Goal: Browse casually: Explore the website without a specific task or goal

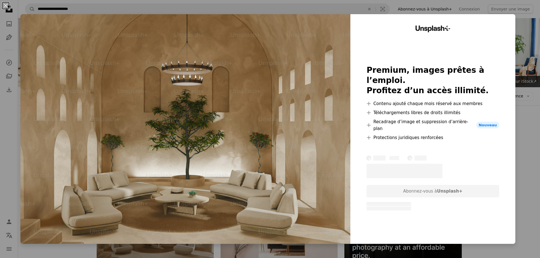
scroll to position [142, 0]
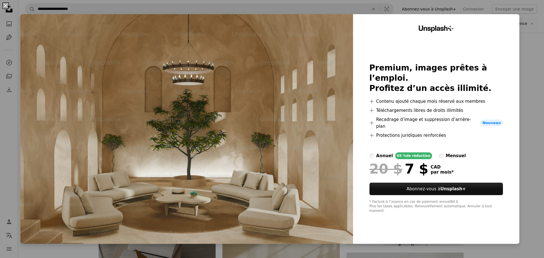
click at [3, 5] on button "An X shape" at bounding box center [5, 5] width 7 height 7
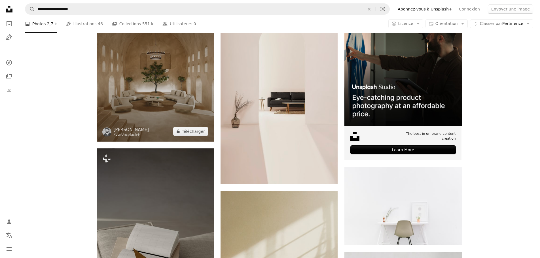
click at [159, 59] on img at bounding box center [155, 74] width 117 height 133
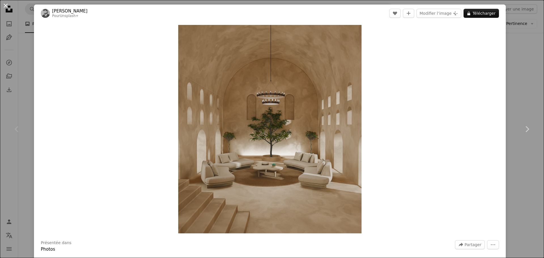
click at [7, 3] on button "An X shape" at bounding box center [5, 5] width 7 height 7
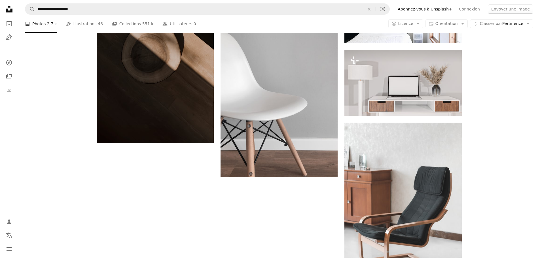
scroll to position [878, 0]
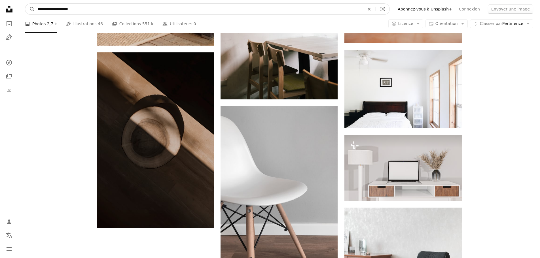
click at [375, 9] on icon "An X shape" at bounding box center [369, 9] width 12 height 5
type input "**********"
click button "A magnifying glass" at bounding box center [30, 9] width 10 height 11
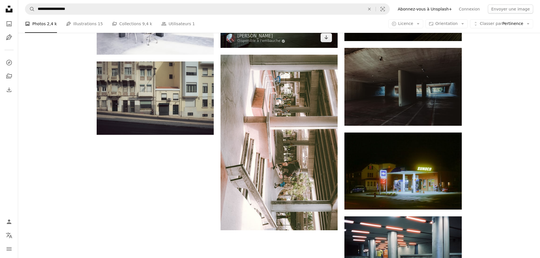
scroll to position [623, 0]
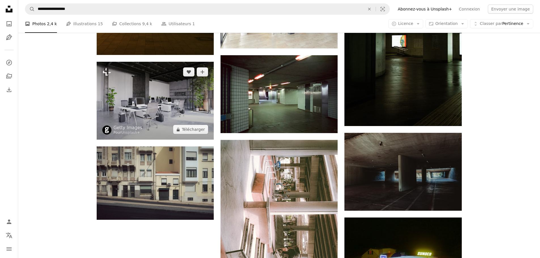
click at [188, 109] on img at bounding box center [155, 101] width 117 height 78
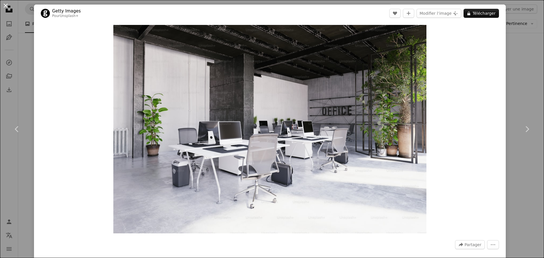
click at [7, 5] on button "An X shape" at bounding box center [5, 5] width 7 height 7
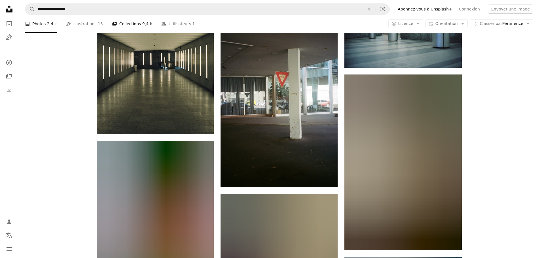
scroll to position [906, 0]
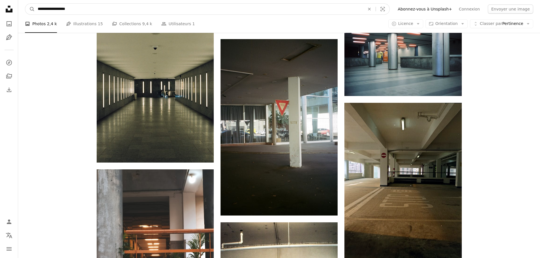
click at [119, 6] on input "**********" at bounding box center [199, 9] width 328 height 11
type input "**********"
click button "A magnifying glass" at bounding box center [30, 9] width 10 height 11
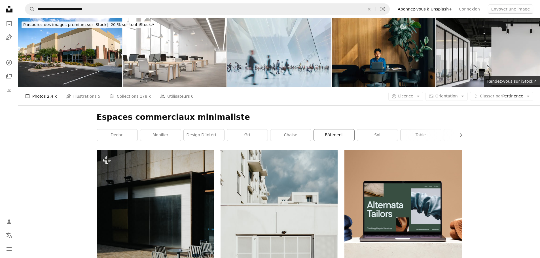
scroll to position [85, 0]
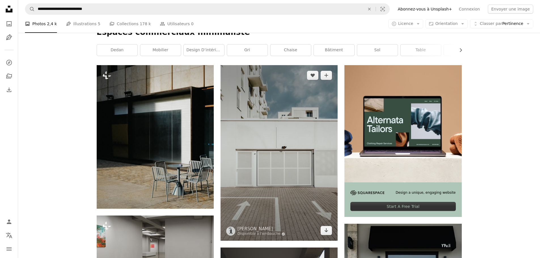
click at [293, 158] on img at bounding box center [278, 153] width 117 height 176
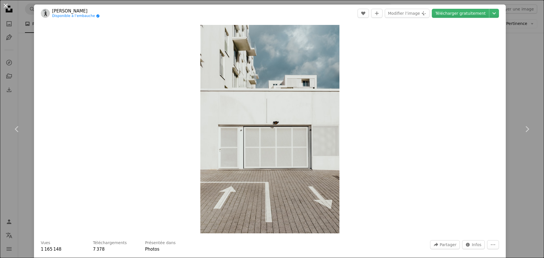
click at [2, 2] on button "An X shape" at bounding box center [5, 5] width 7 height 7
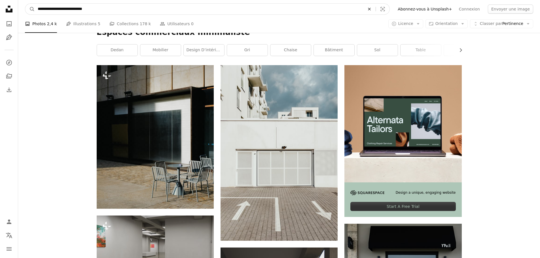
click at [375, 6] on button "An X shape" at bounding box center [369, 9] width 12 height 11
type input "**********"
click button "A magnifying glass" at bounding box center [30, 9] width 10 height 11
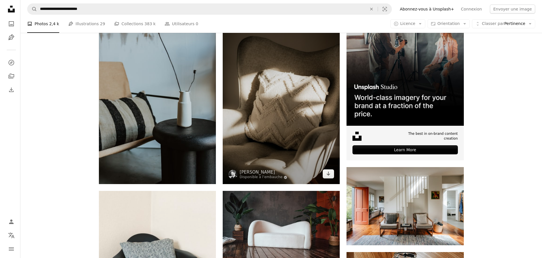
scroll to position [170, 0]
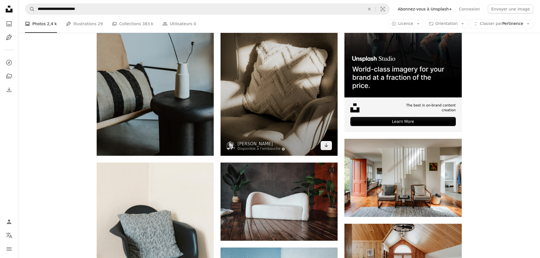
click at [300, 93] on img at bounding box center [278, 68] width 117 height 176
